Goal: Task Accomplishment & Management: Use online tool/utility

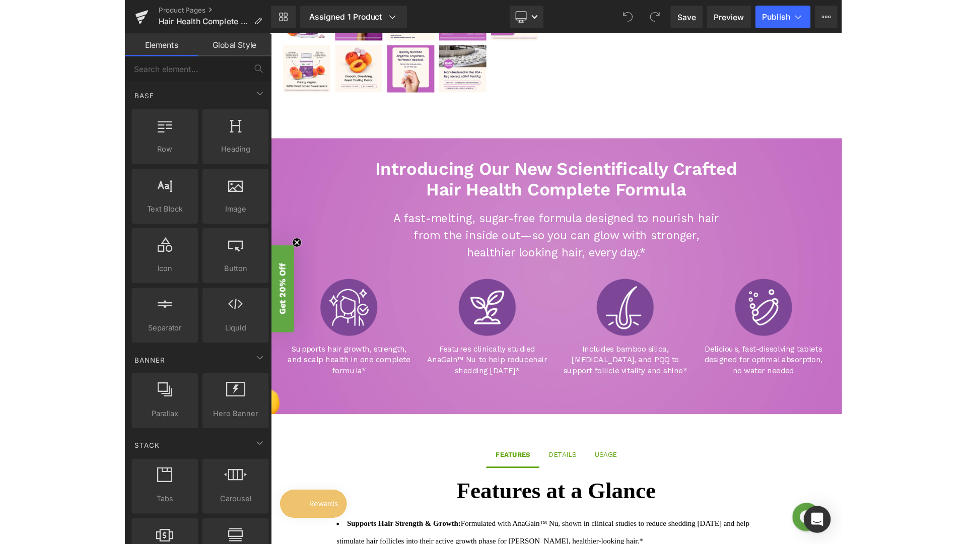
scroll to position [389, 0]
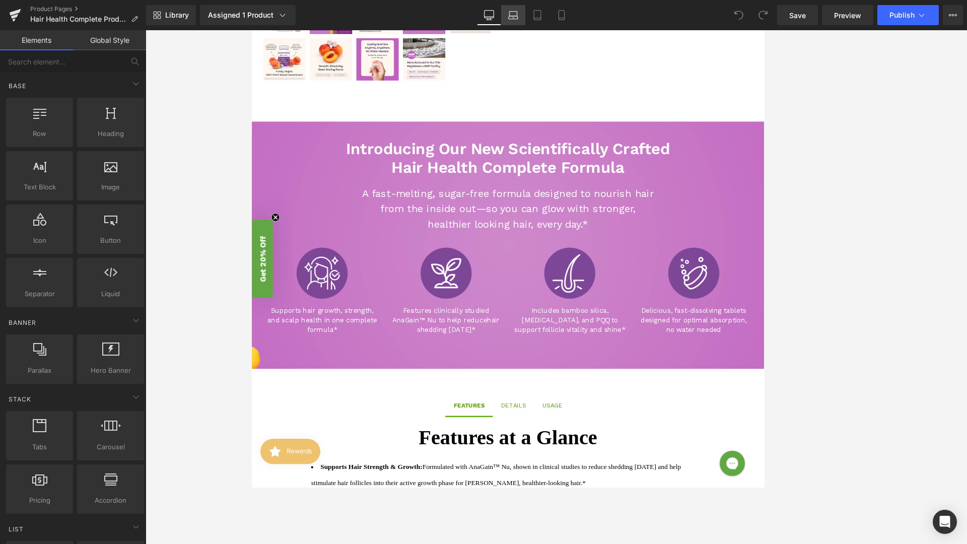
click at [516, 18] on icon at bounding box center [513, 15] width 10 height 10
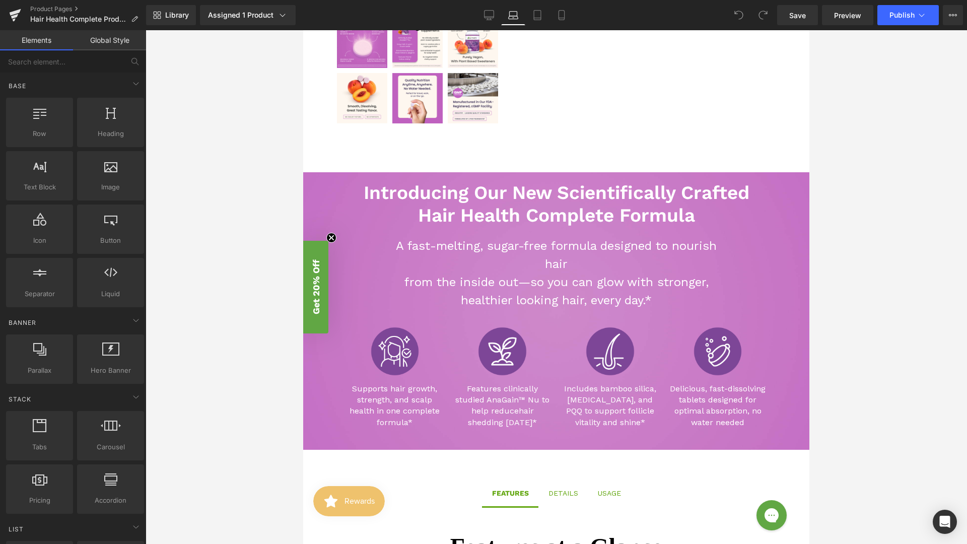
scroll to position [531, 0]
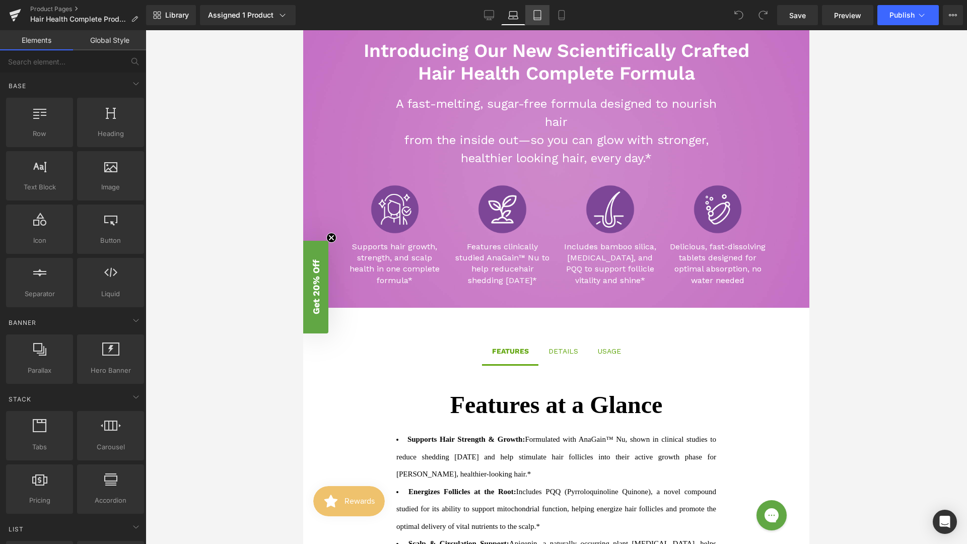
click at [538, 21] on link "Tablet" at bounding box center [537, 15] width 24 height 20
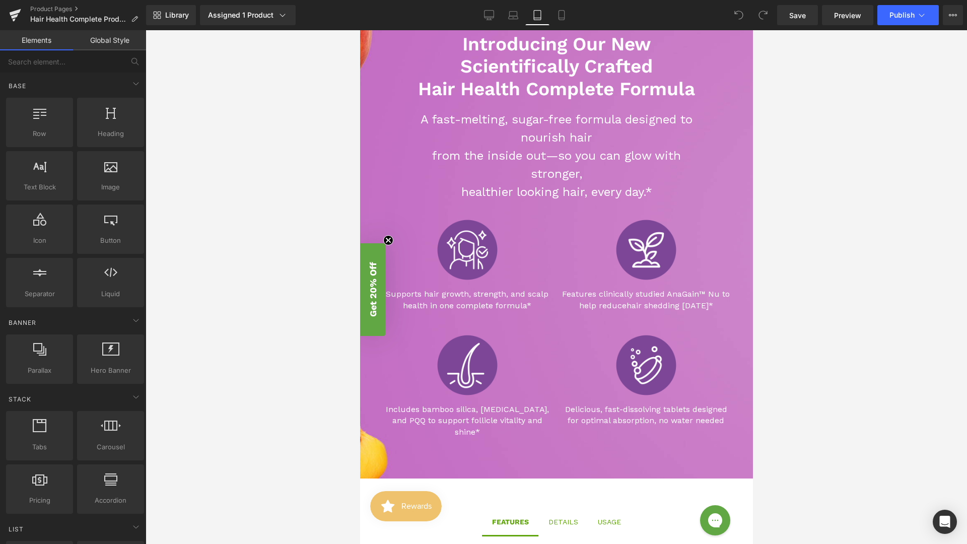
scroll to position [513, 0]
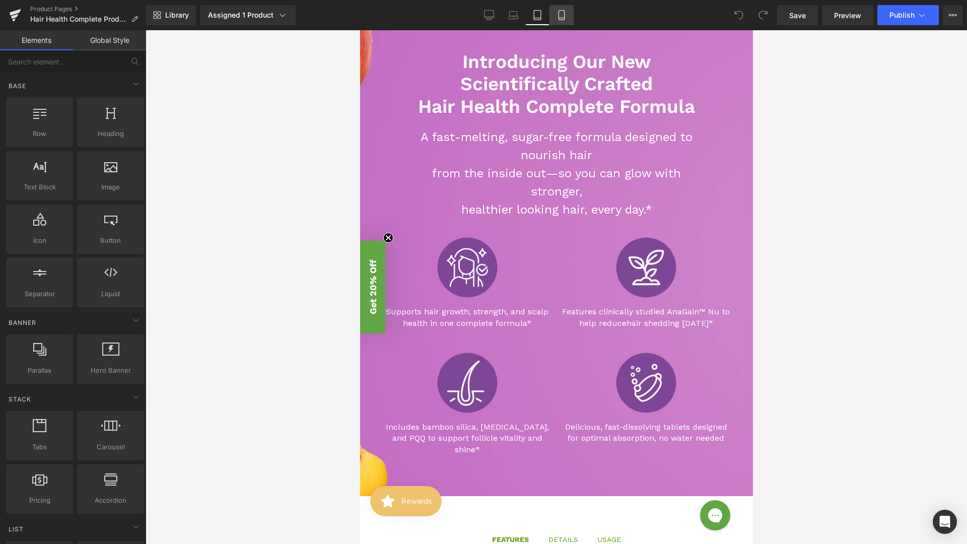
click at [556, 21] on link "Mobile" at bounding box center [562, 15] width 24 height 20
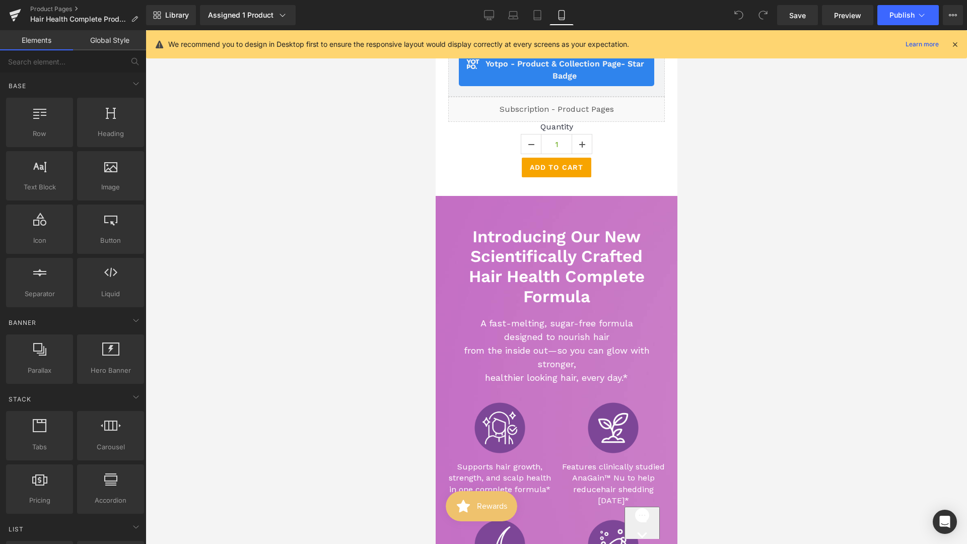
scroll to position [679, 0]
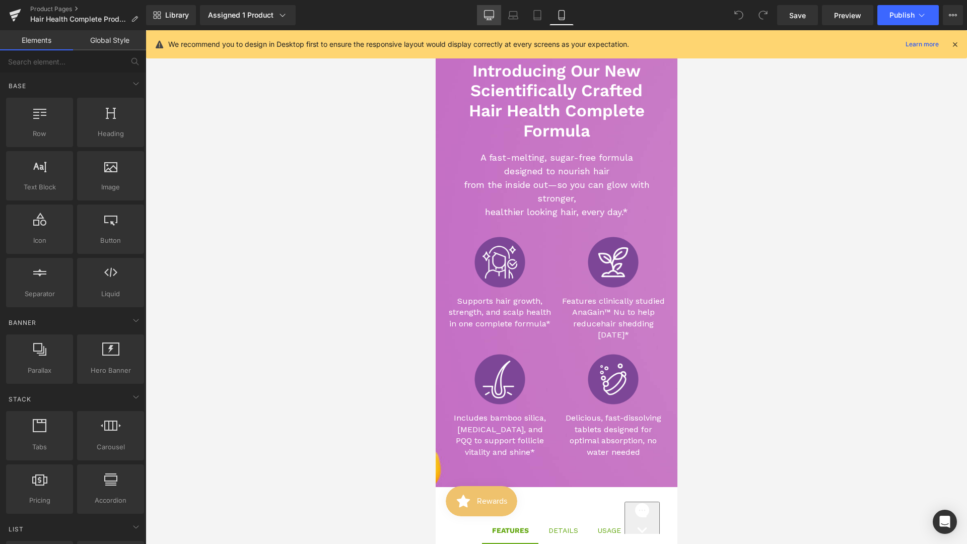
click at [491, 18] on icon at bounding box center [489, 19] width 3 height 2
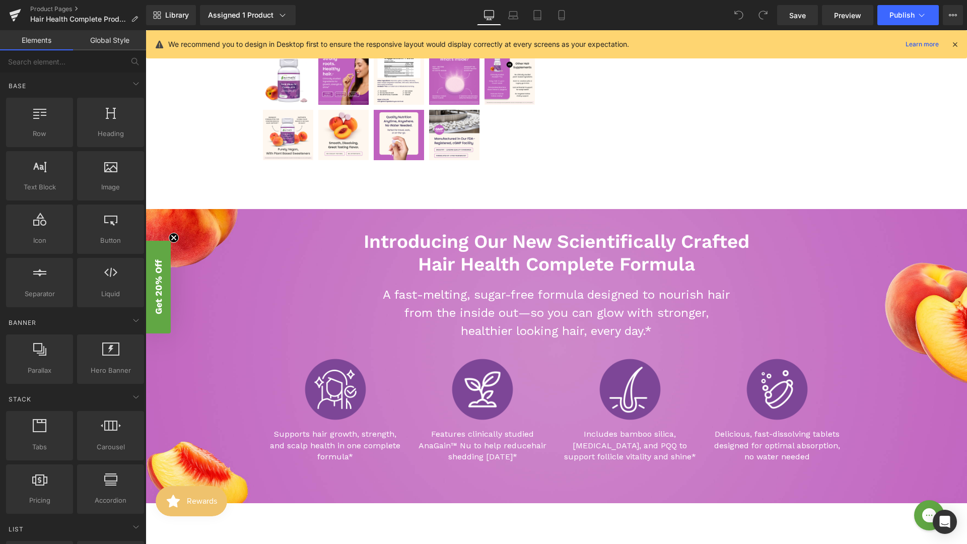
scroll to position [317, 0]
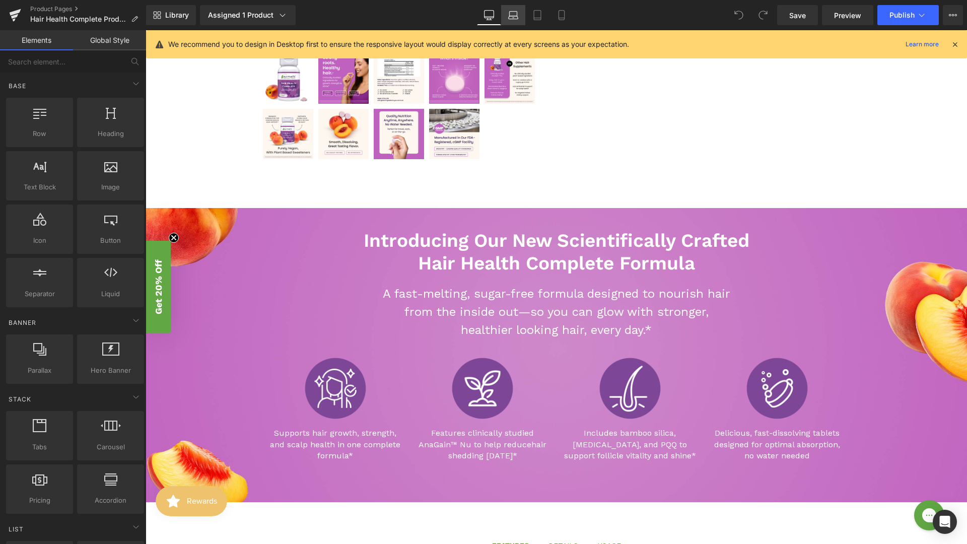
click at [514, 17] on icon at bounding box center [513, 15] width 10 height 10
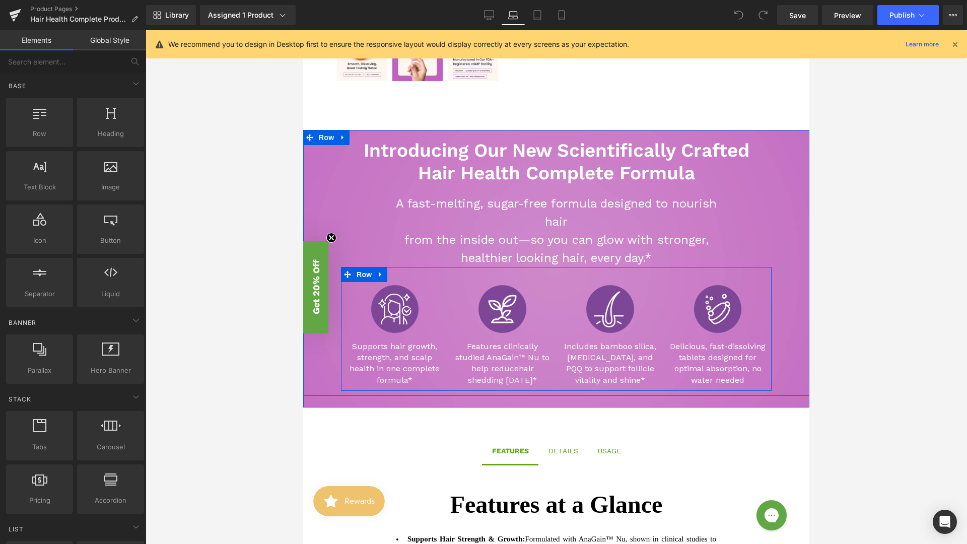
scroll to position [423, 0]
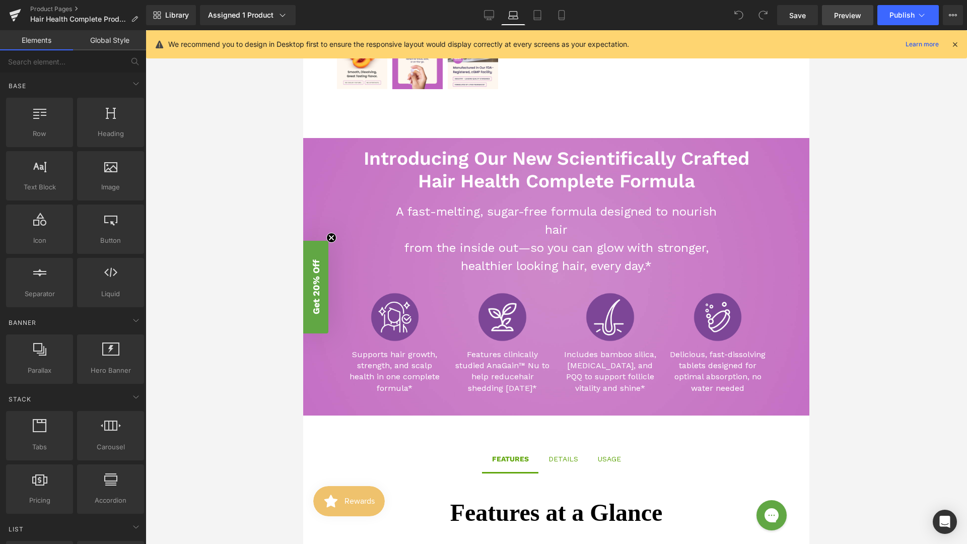
click at [642, 18] on span "Preview" at bounding box center [847, 15] width 27 height 11
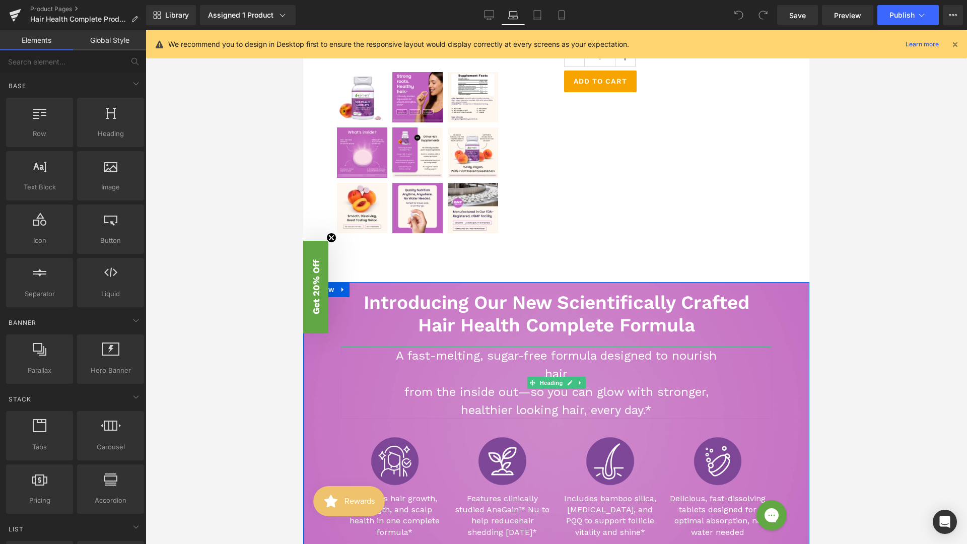
scroll to position [0, 0]
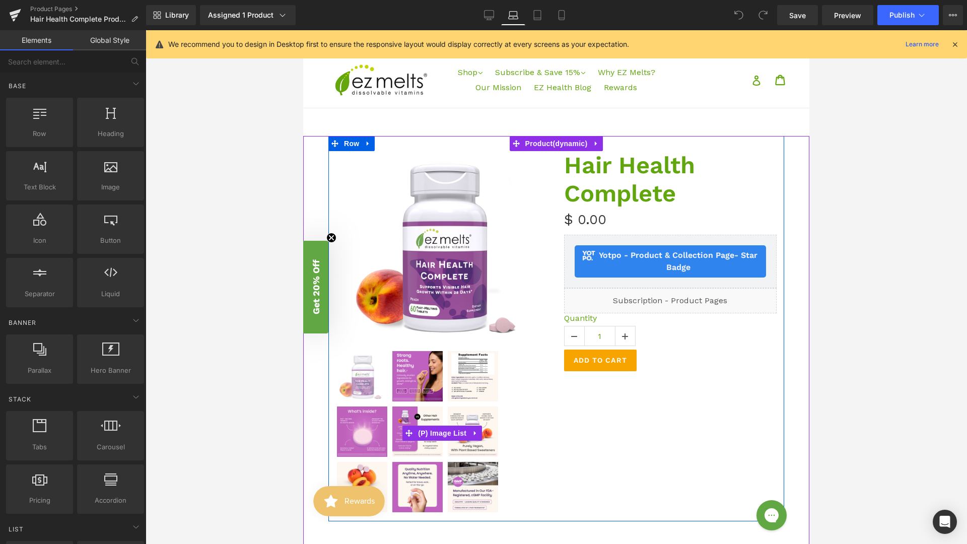
click at [353, 382] on img at bounding box center [362, 376] width 50 height 50
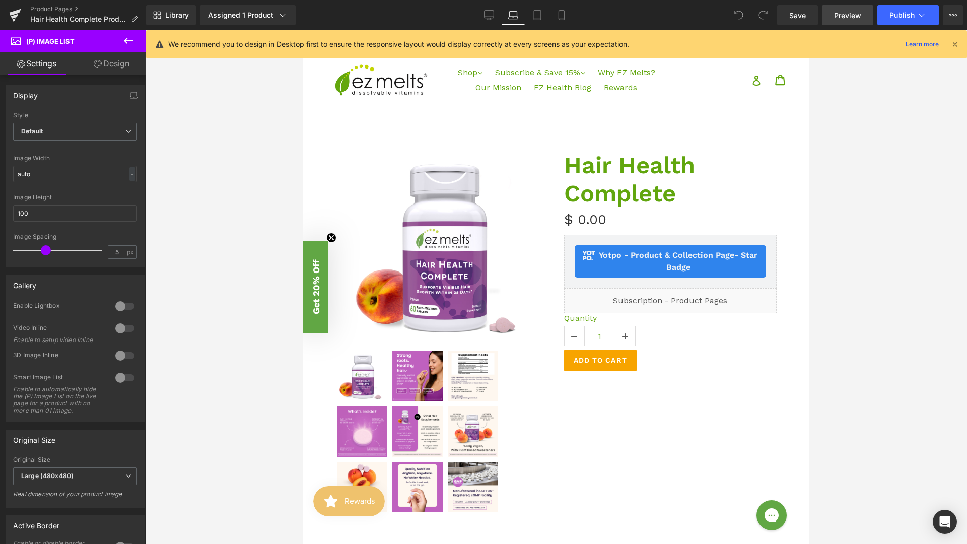
click at [642, 15] on span "Preview" at bounding box center [847, 15] width 27 height 11
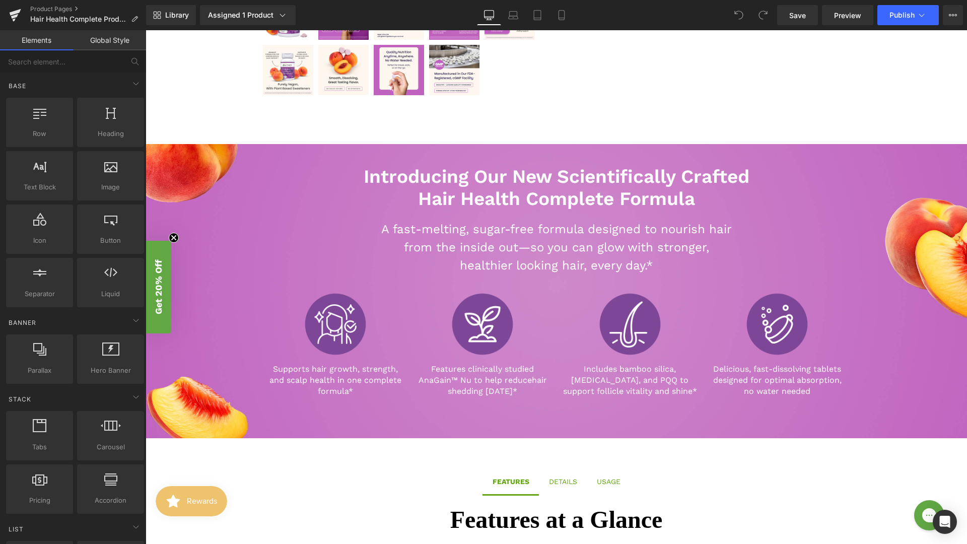
scroll to position [409, 0]
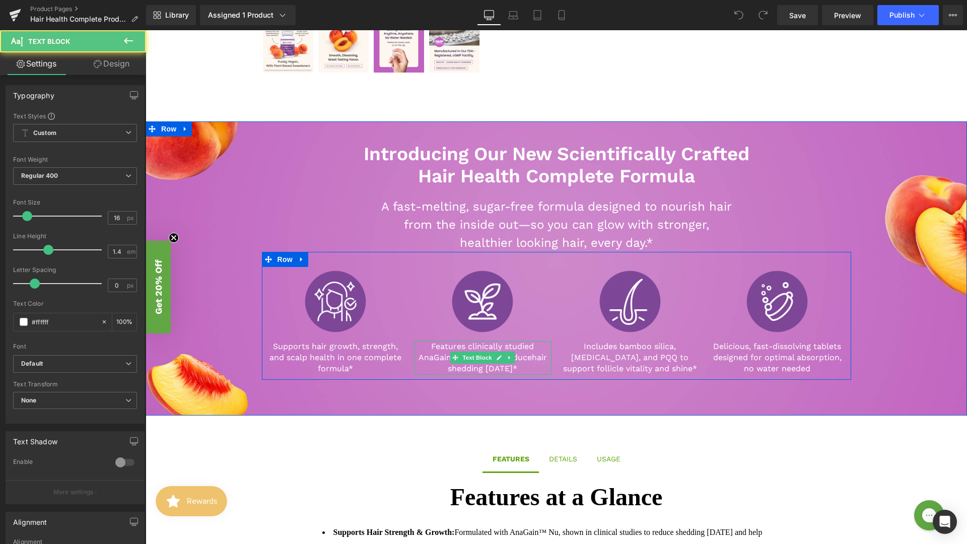
click at [530, 358] on span "hair shedding [DATE]*" at bounding box center [497, 363] width 99 height 21
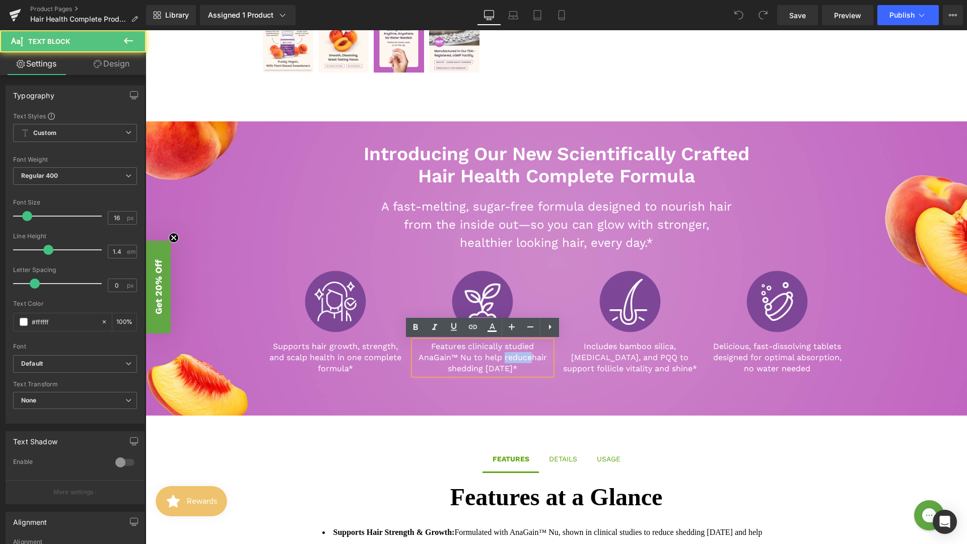
drag, startPoint x: 531, startPoint y: 357, endPoint x: 503, endPoint y: 359, distance: 28.3
click at [503, 359] on p "Features clinically studied AnaGain™ Nu to help reduce hair shedding [DATE]*" at bounding box center [483, 358] width 138 height 34
drag, startPoint x: 468, startPoint y: 370, endPoint x: 503, endPoint y: 370, distance: 34.8
click at [503, 370] on span "hair shedding [DATE]*" at bounding box center [494, 369] width 87 height 10
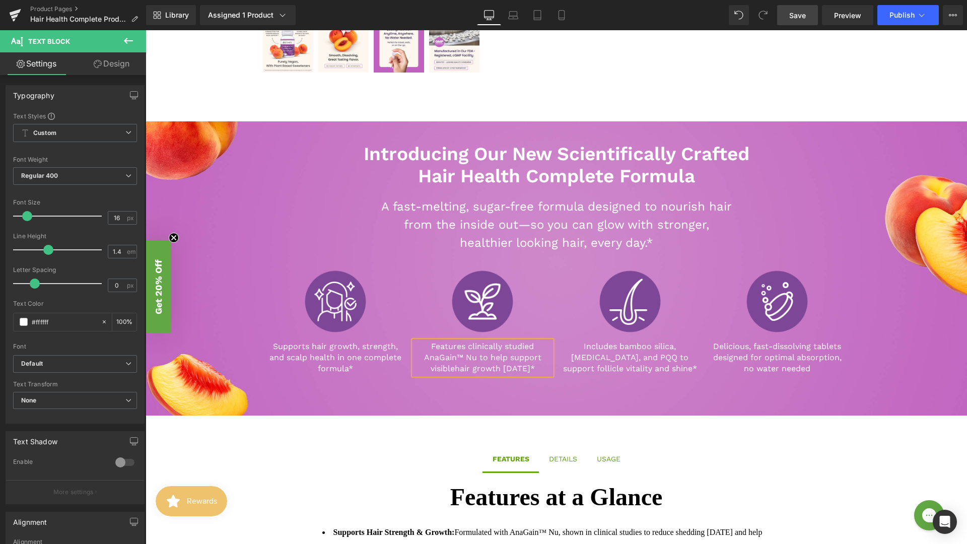
click at [800, 15] on span "Save" at bounding box center [797, 15] width 17 height 11
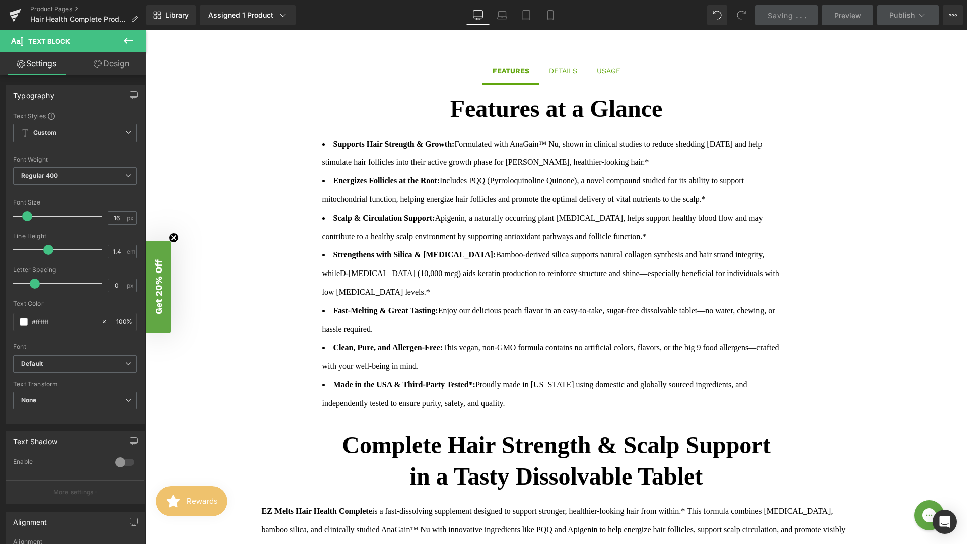
scroll to position [798, 0]
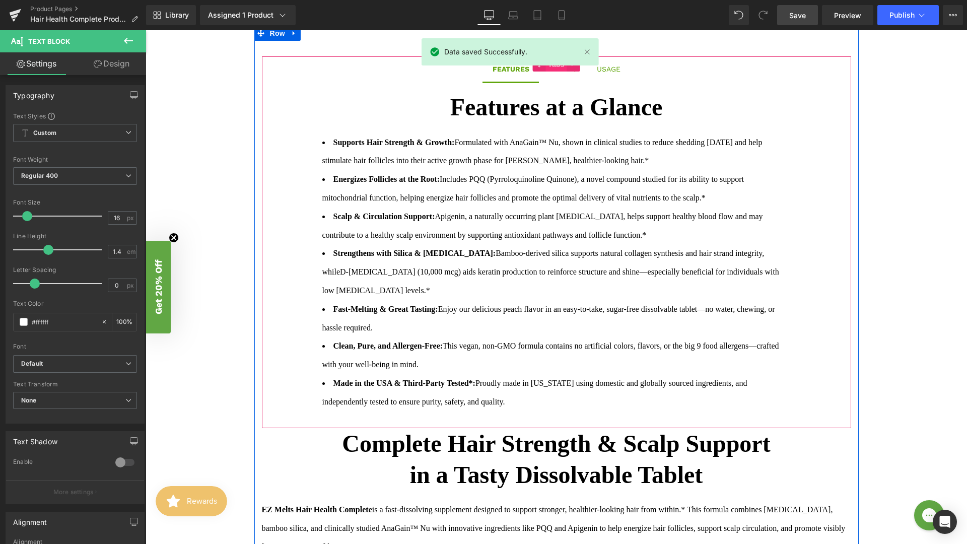
click at [559, 70] on span "Tabs" at bounding box center [557, 64] width 22 height 15
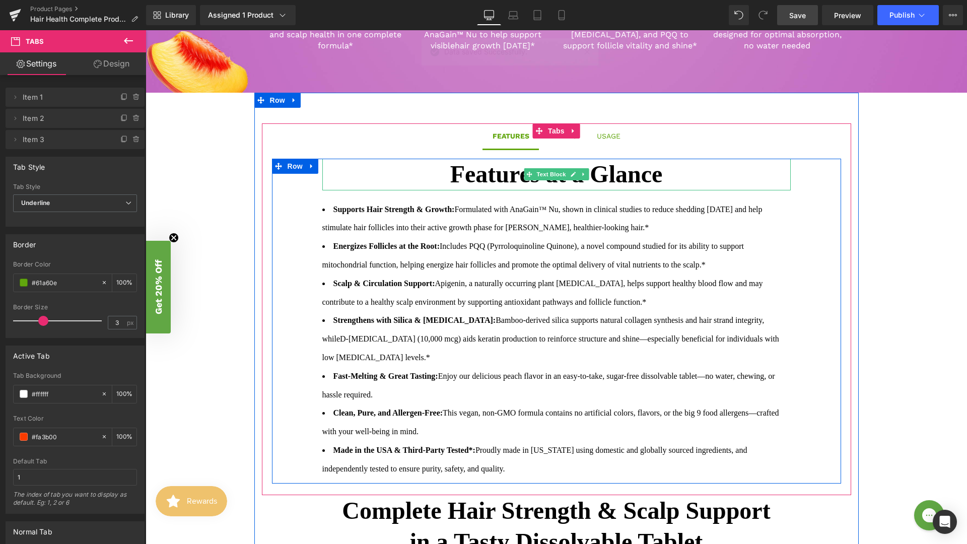
scroll to position [732, 0]
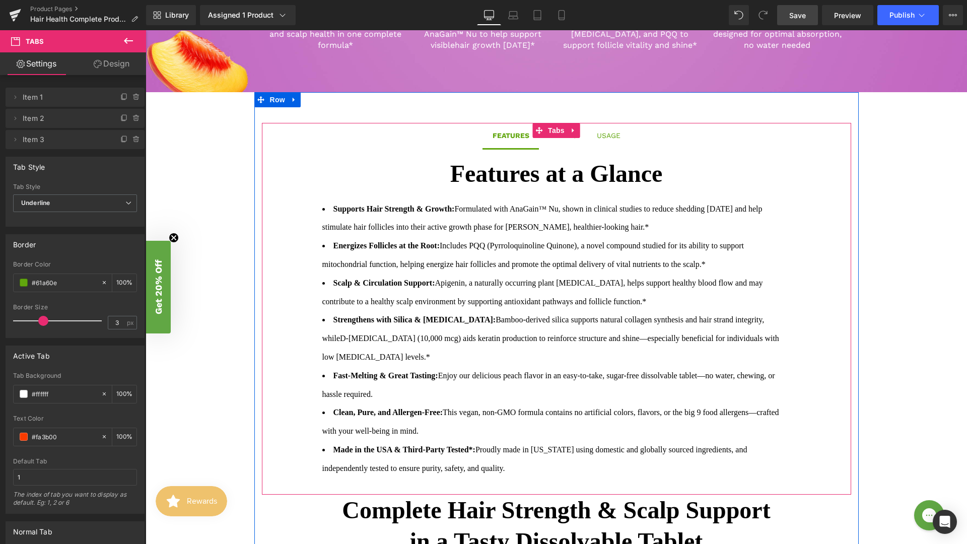
click at [561, 143] on span "DETAILS Text Block" at bounding box center [563, 135] width 48 height 25
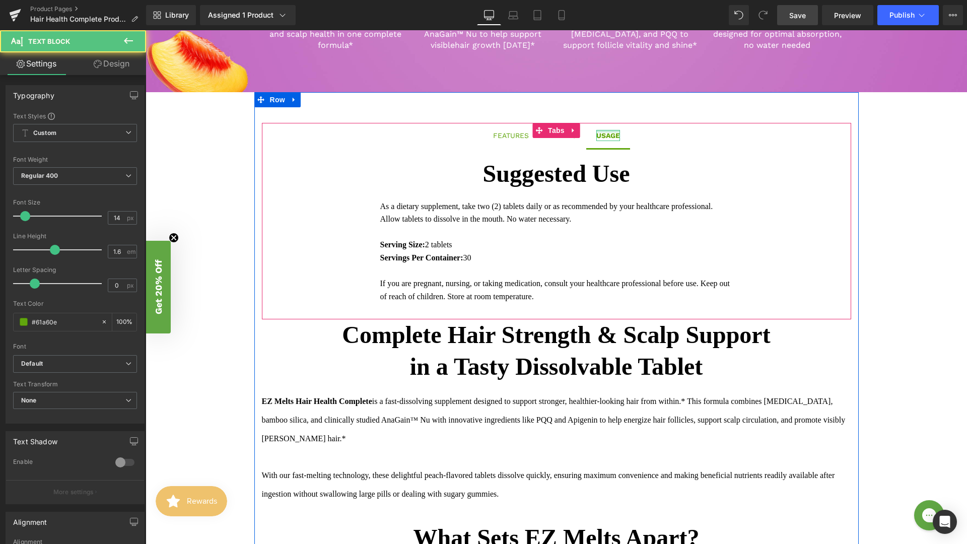
click at [610, 130] on div at bounding box center [608, 131] width 24 height 3
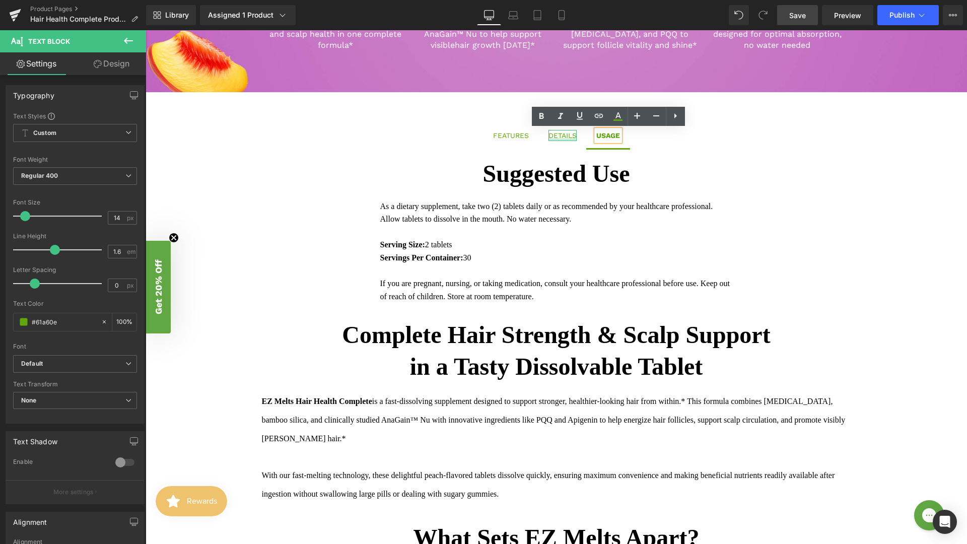
click at [552, 139] on div at bounding box center [563, 140] width 28 height 3
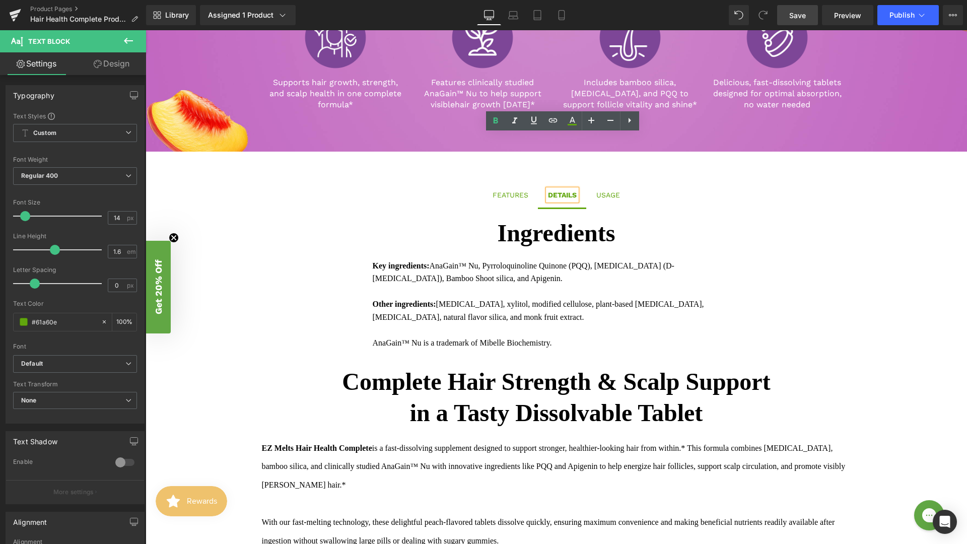
scroll to position [637, 0]
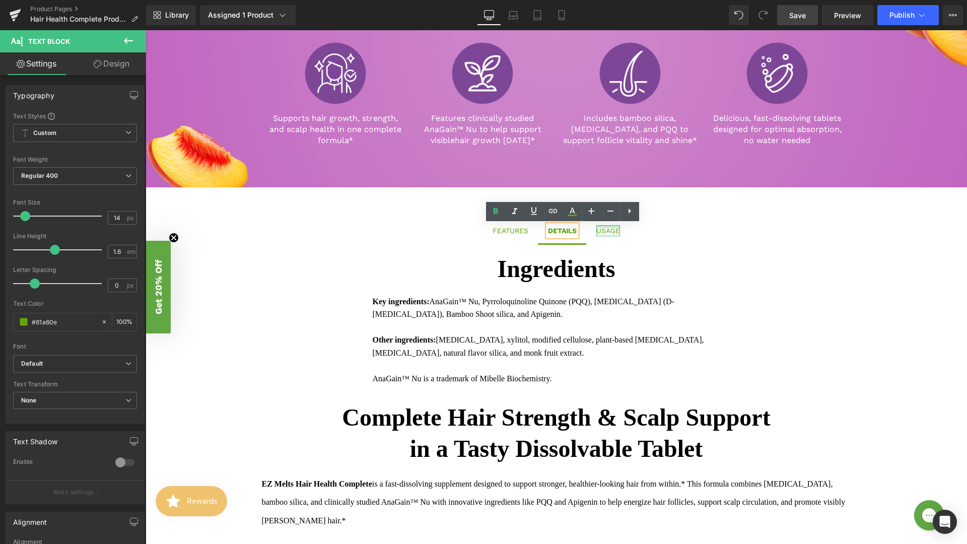
click at [606, 229] on div "USAGE" at bounding box center [608, 230] width 24 height 11
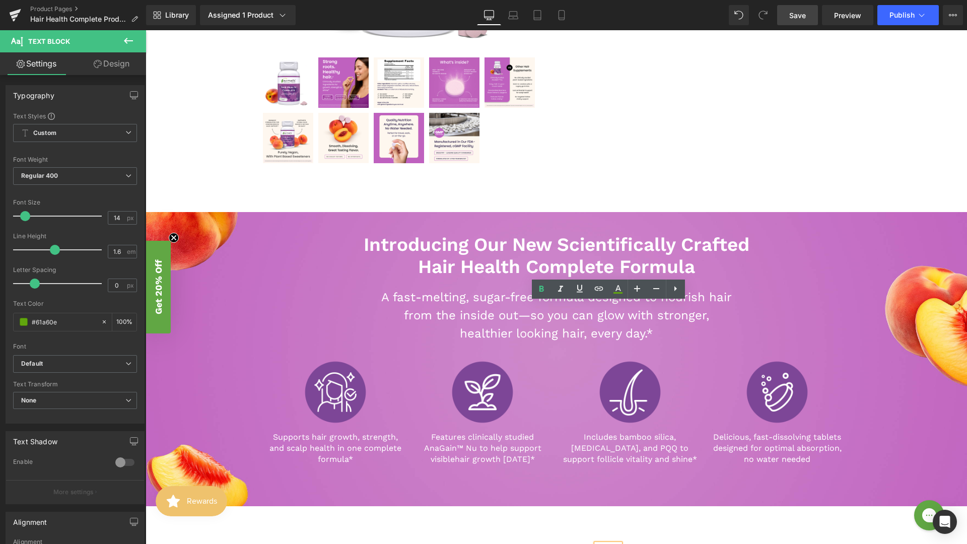
scroll to position [0, 0]
